Goal: Navigation & Orientation: Understand site structure

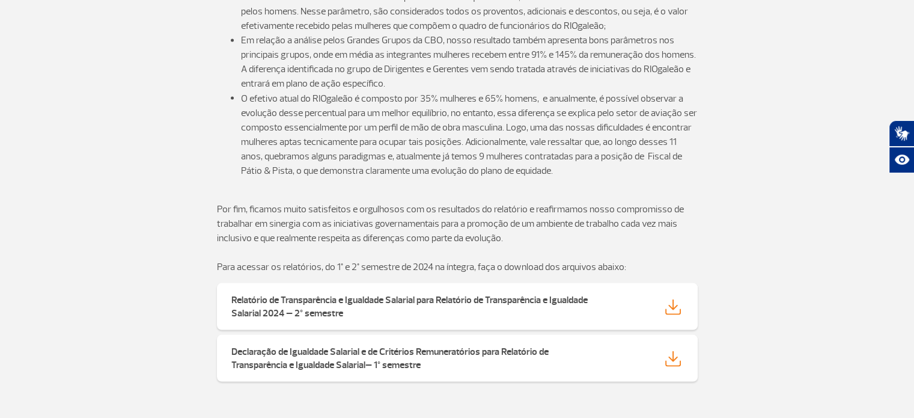
scroll to position [2466, 0]
